Goal: Find specific page/section: Find specific page/section

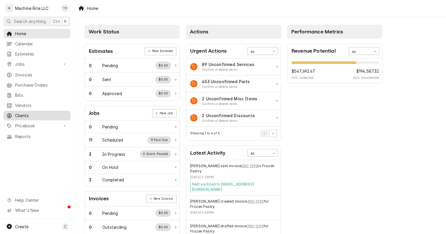
click at [47, 112] on span "Clients" at bounding box center [41, 115] width 53 height 6
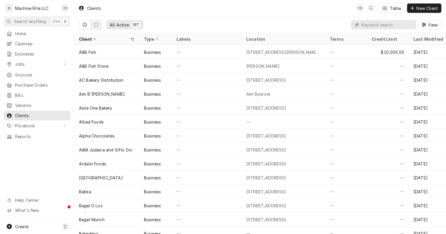
click at [383, 26] on input "Dynamic Content Wrapper" at bounding box center [387, 24] width 52 height 9
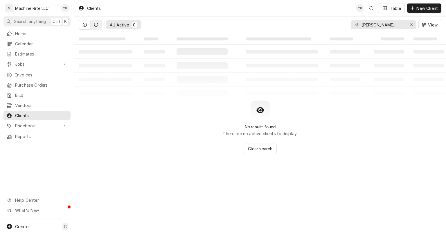
click at [96, 22] on button "Dynamic Content Wrapper" at bounding box center [96, 24] width 11 height 9
click at [86, 24] on icon "Dynamic Content Wrapper" at bounding box center [85, 25] width 4 height 4
click at [382, 26] on input "alf" at bounding box center [383, 24] width 44 height 9
type input "a"
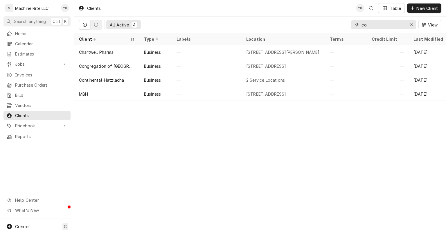
type input "c"
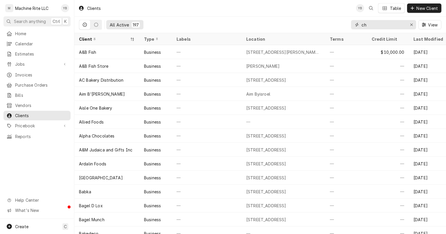
type input "cho"
